Goal: Book appointment/travel/reservation

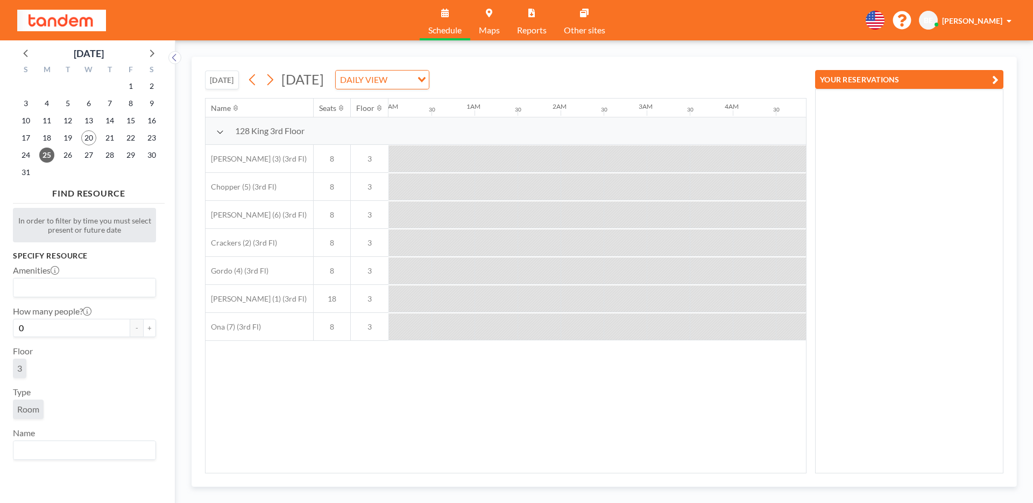
scroll to position [0, 1650]
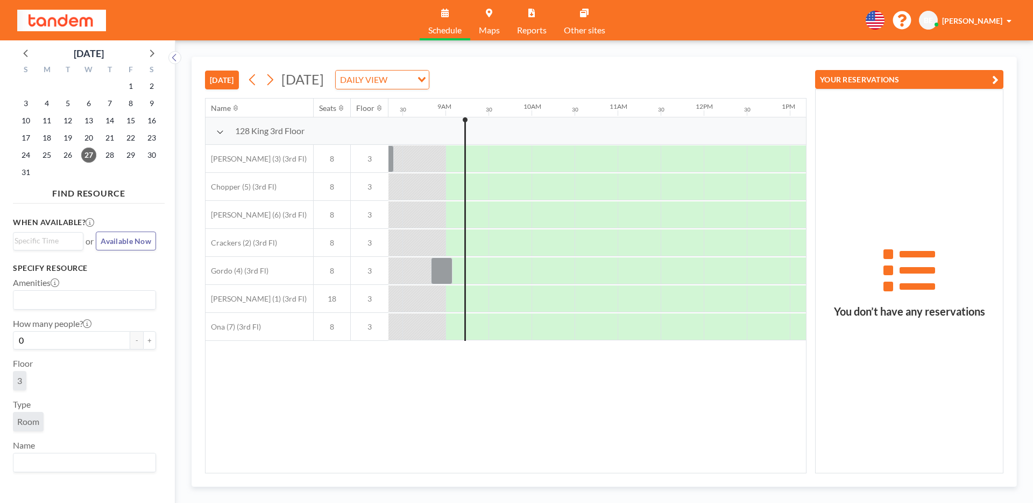
scroll to position [0, 732]
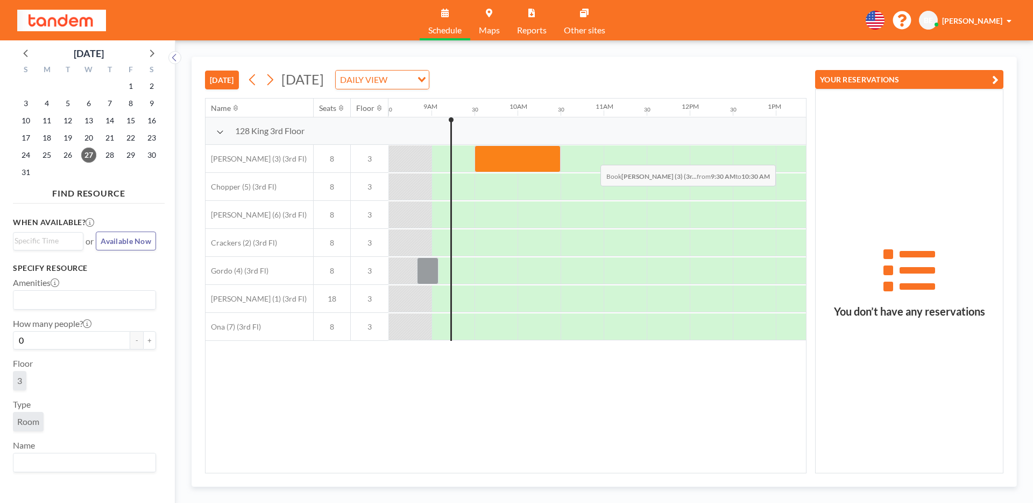
drag, startPoint x: 485, startPoint y: 160, endPoint x: 607, endPoint y: 157, distance: 121.7
click at [607, 157] on div at bounding box center [690, 159] width 2067 height 28
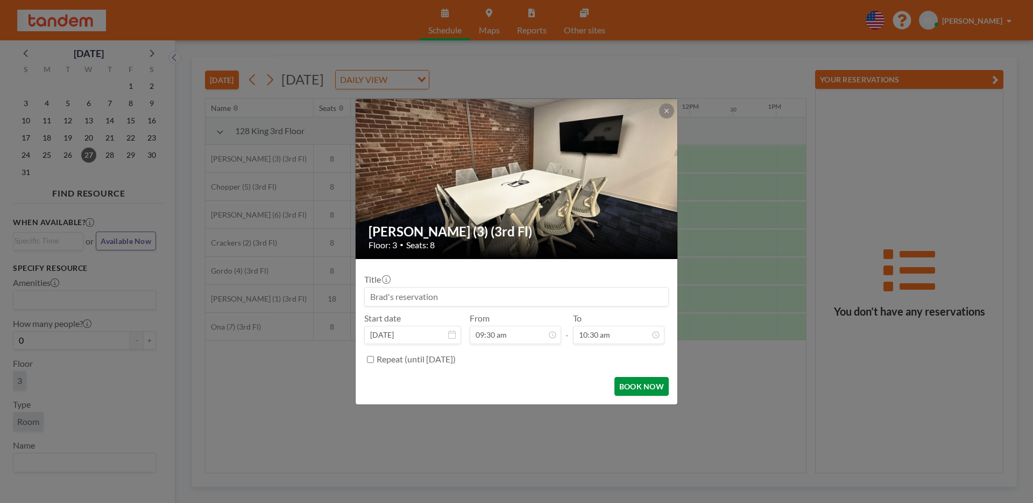
scroll to position [402, 0]
click at [645, 387] on button "BOOK NOW" at bounding box center [642, 386] width 54 height 19
